Goal: Transaction & Acquisition: Obtain resource

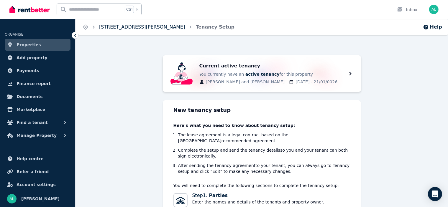
click at [140, 28] on link "[STREET_ADDRESS][PERSON_NAME]" at bounding box center [142, 27] width 86 height 6
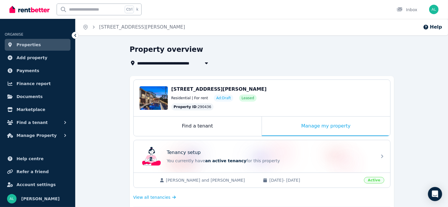
click at [208, 62] on icon "button" at bounding box center [207, 63] width 6 height 5
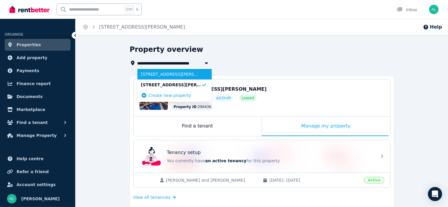
click at [157, 76] on span "[STREET_ADDRESS][PERSON_NAME]" at bounding box center [171, 74] width 60 height 6
type input "**********"
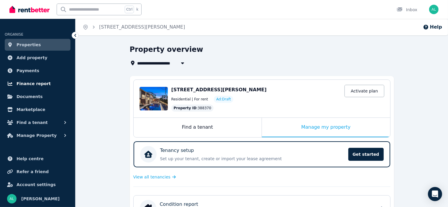
click at [32, 85] on span "Finance report" at bounding box center [34, 83] width 34 height 7
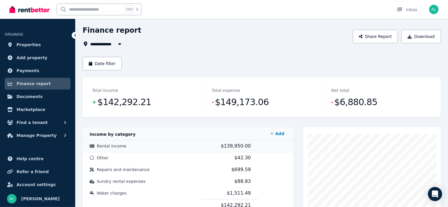
scroll to position [30, 0]
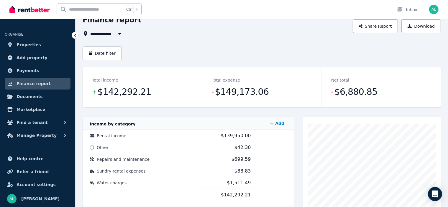
click at [120, 34] on icon "button" at bounding box center [119, 34] width 3 height 2
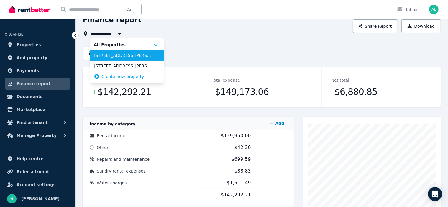
click at [115, 58] on span "[STREET_ADDRESS][PERSON_NAME]" at bounding box center [124, 56] width 60 height 6
type input "**********"
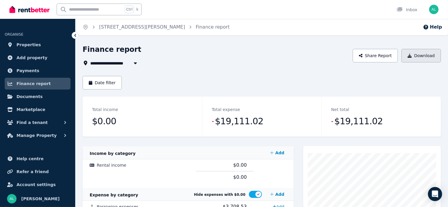
click at [423, 58] on button "Download" at bounding box center [422, 56] width 40 height 14
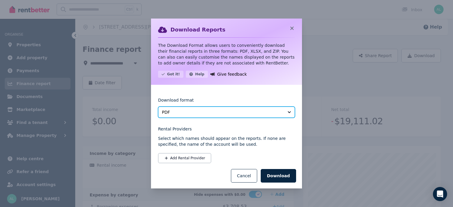
click at [207, 113] on span "PDF" at bounding box center [222, 112] width 121 height 6
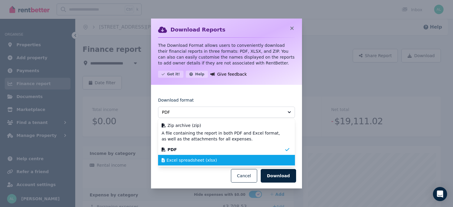
click at [190, 160] on span "Excel spreadsheet (xlsx)" at bounding box center [192, 161] width 50 height 6
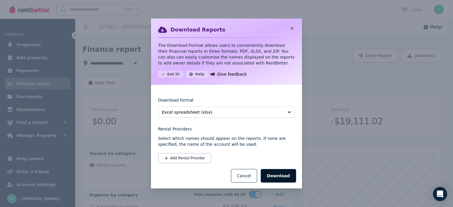
click at [277, 173] on button "Download" at bounding box center [278, 176] width 35 height 14
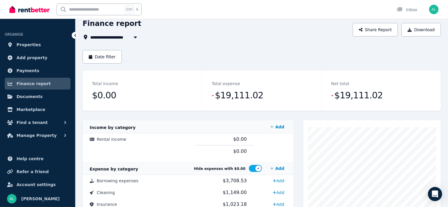
scroll to position [89, 0]
